Goal: Find specific page/section: Find specific page/section

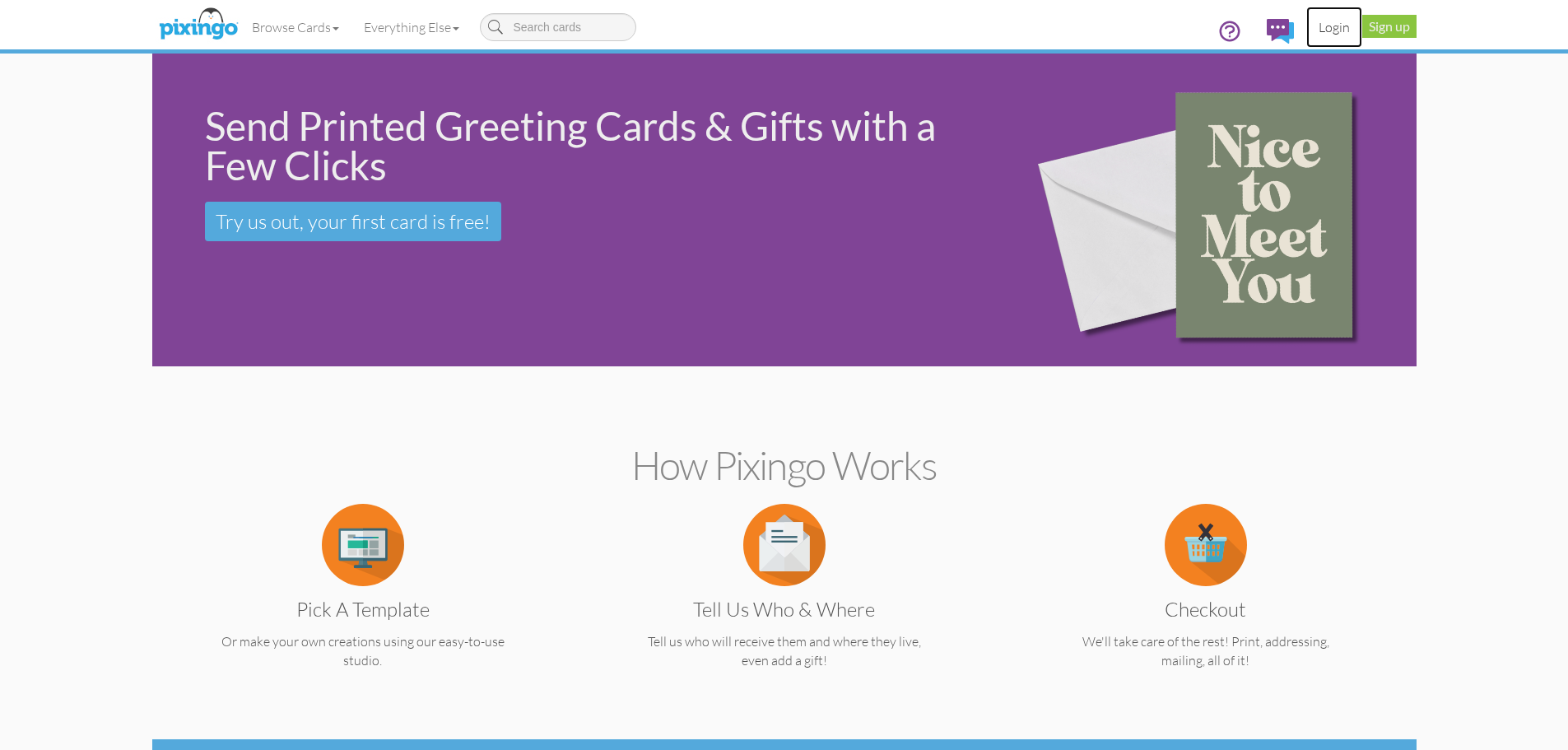
click at [1339, 18] on link "Login" at bounding box center [1334, 27] width 56 height 41
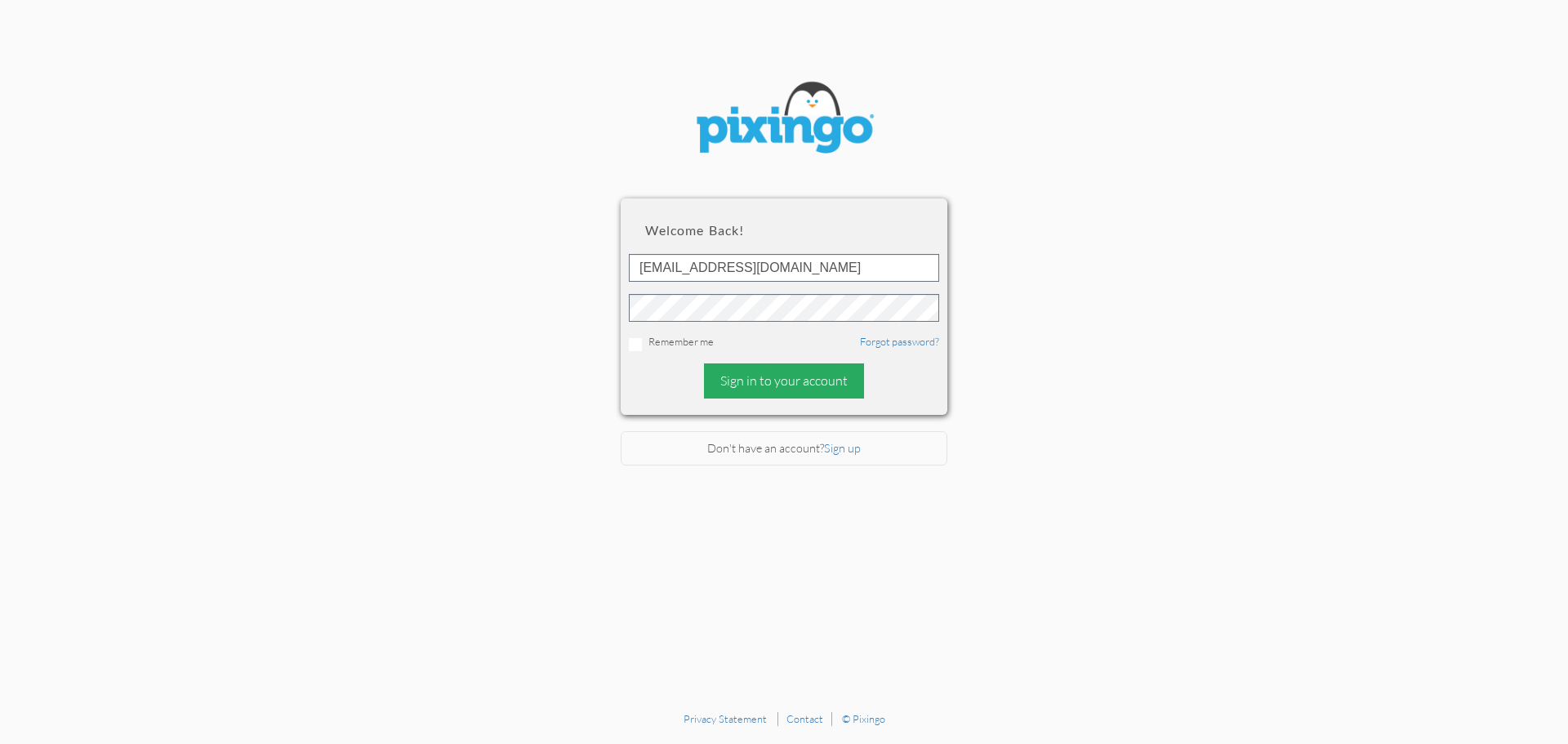
click at [783, 387] on div "Sign in to your account" at bounding box center [784, 381] width 160 height 36
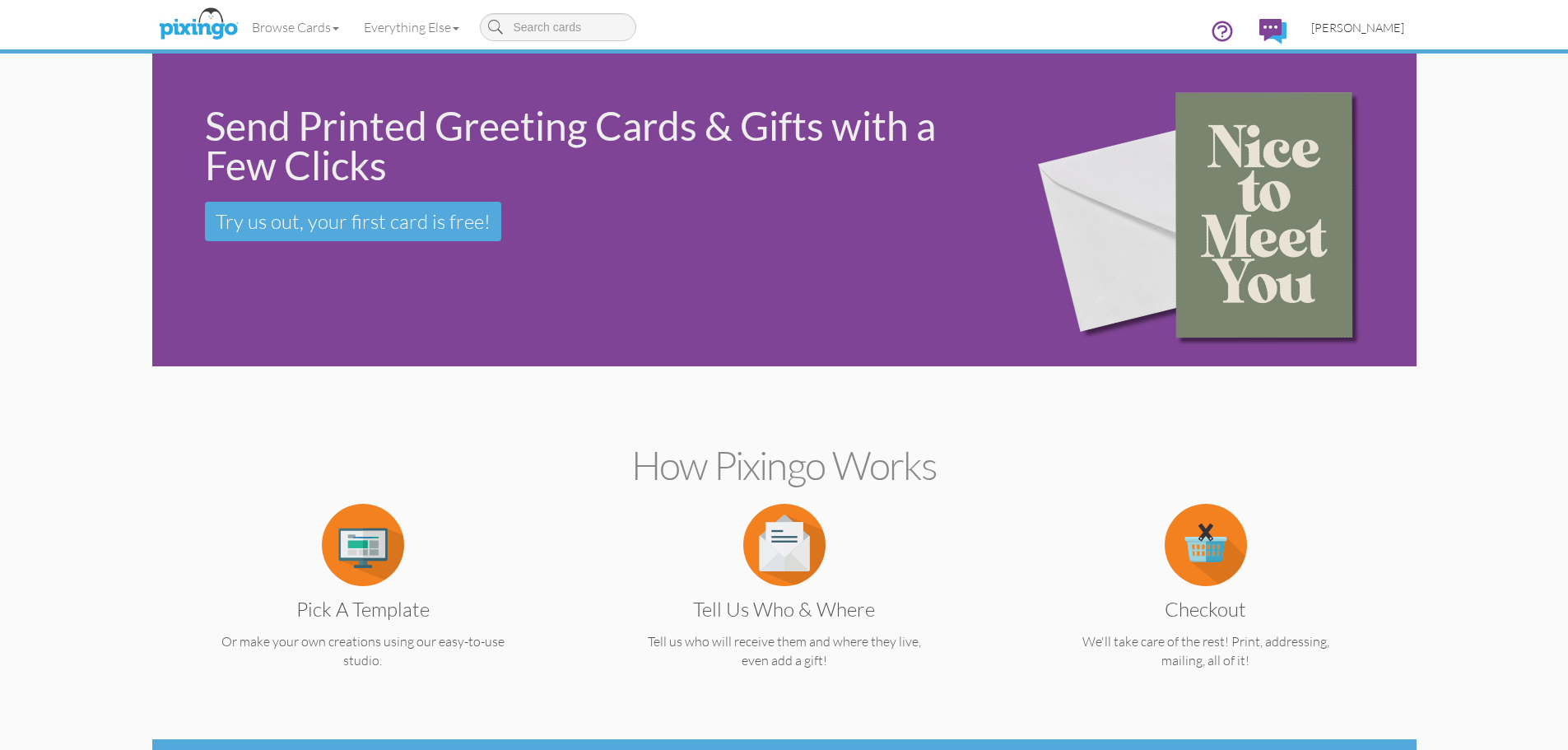
click at [1398, 33] on span "[PERSON_NAME]" at bounding box center [1357, 27] width 93 height 14
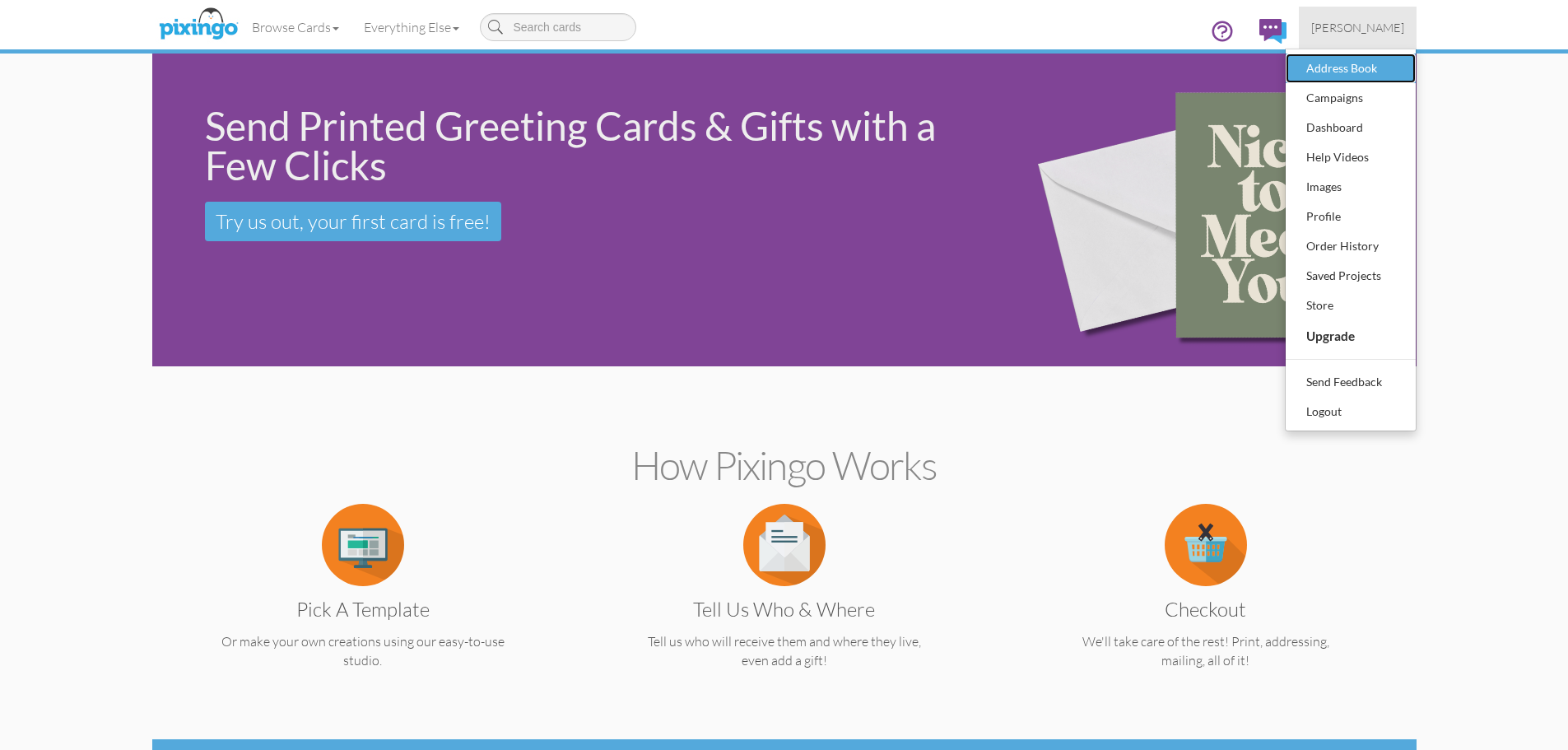
click at [1375, 67] on div "Address Book" at bounding box center [1350, 68] width 97 height 25
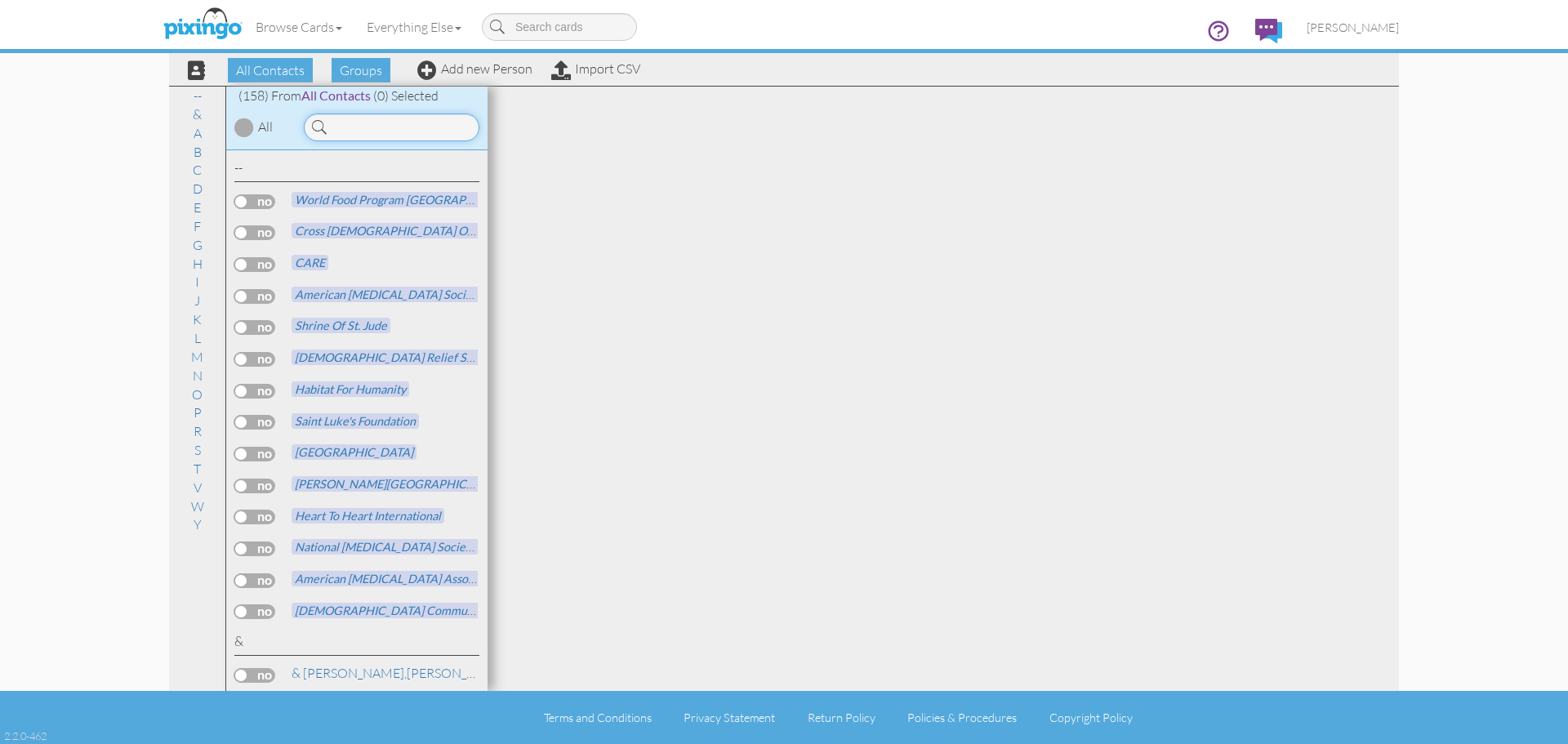
click at [402, 123] on input at bounding box center [391, 127] width 176 height 28
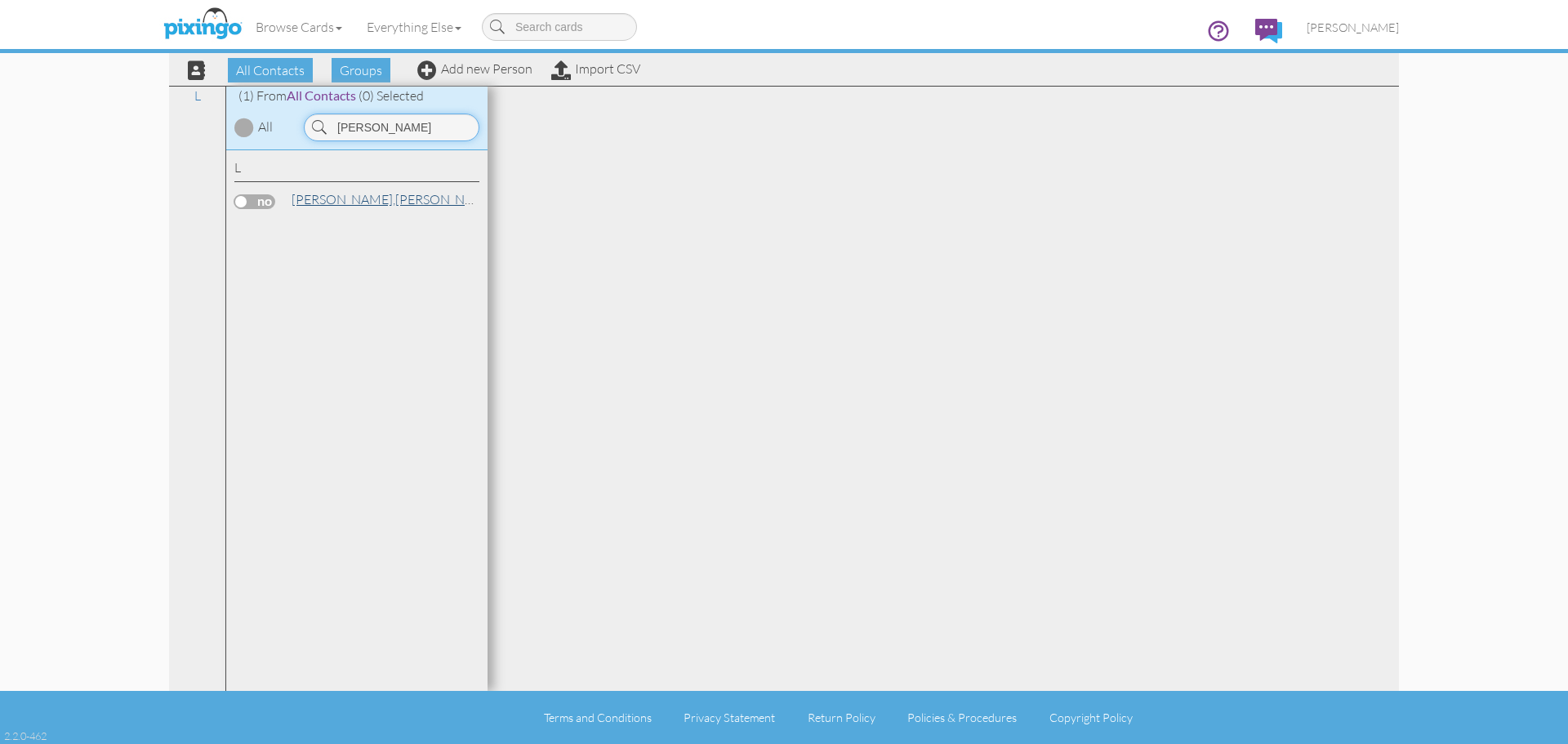
type input "[PERSON_NAME]"
click at [326, 191] on span "[PERSON_NAME]," at bounding box center [343, 199] width 104 height 16
click at [326, 195] on span "[PERSON_NAME]," at bounding box center [343, 199] width 104 height 16
click at [326, 199] on span "[PERSON_NAME]," at bounding box center [343, 199] width 104 height 16
